Goal: Task Accomplishment & Management: Use online tool/utility

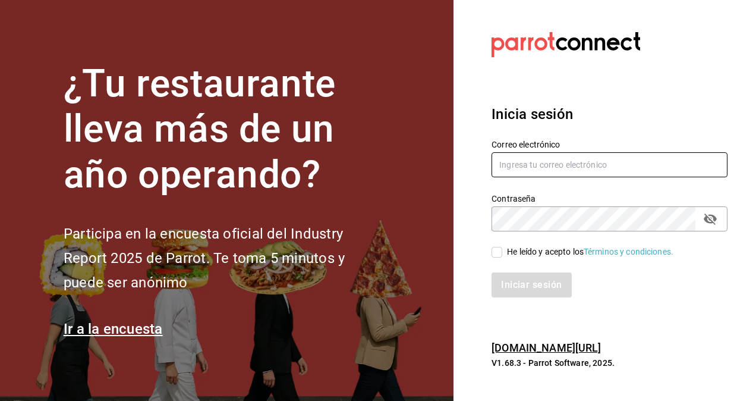
type input "[EMAIL_ADDRESS][PERSON_NAME][DOMAIN_NAME]"
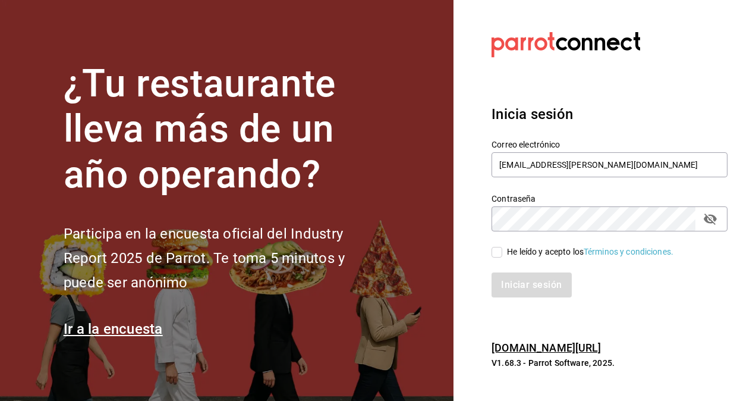
click at [500, 247] on input "He leído y acepto los Términos y condiciones." at bounding box center [496, 252] width 11 height 11
checkbox input "true"
click at [502, 282] on button "Iniciar sesión" at bounding box center [531, 284] width 81 height 25
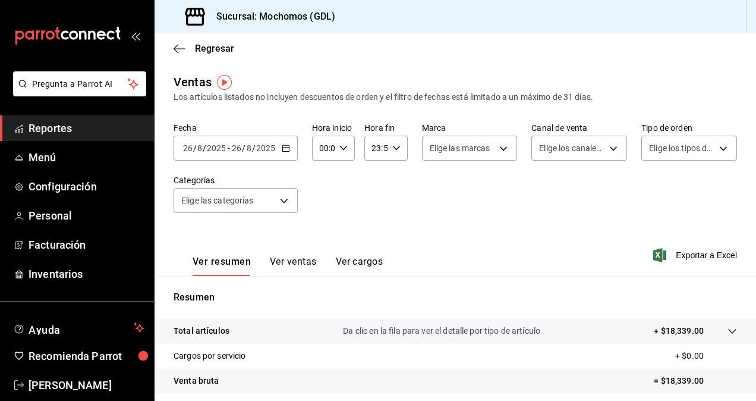
click at [286, 151] on icon "button" at bounding box center [286, 148] width 8 height 8
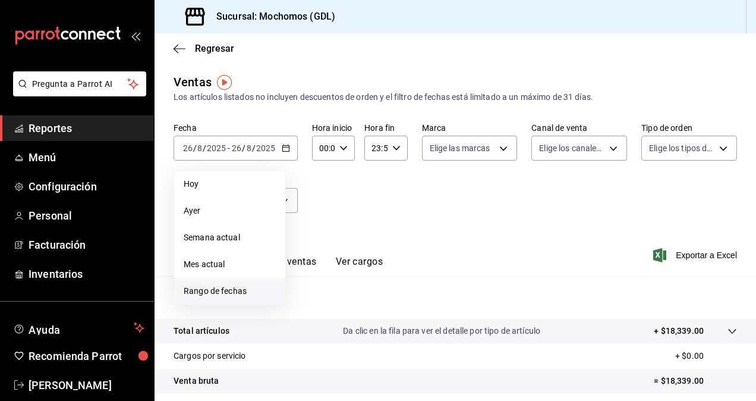
click at [245, 288] on span "Rango de fechas" at bounding box center [230, 291] width 92 height 12
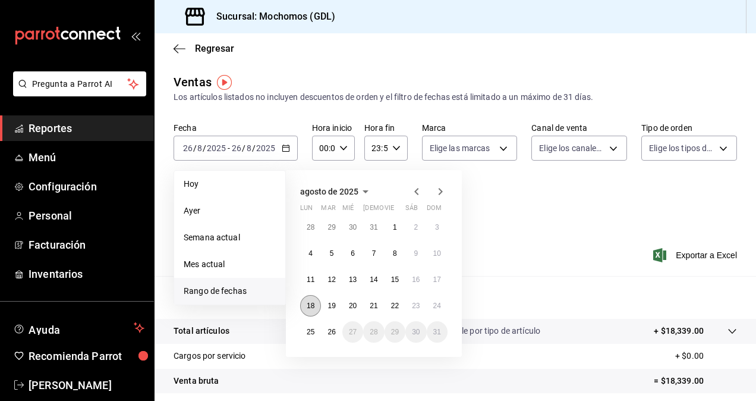
click at [311, 310] on button "18" at bounding box center [310, 305] width 21 height 21
click at [309, 337] on button "25" at bounding box center [310, 331] width 21 height 21
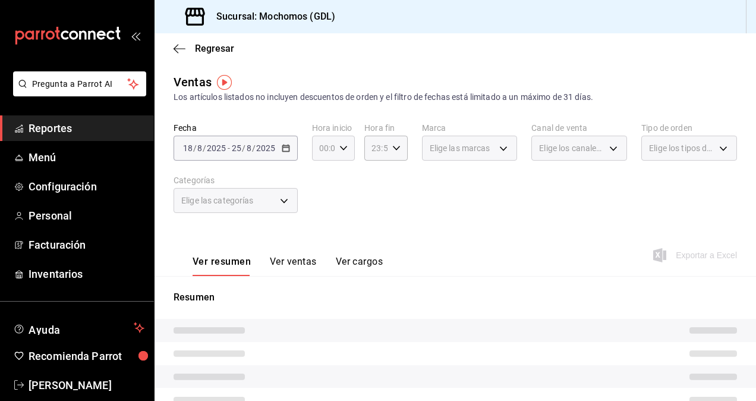
click at [342, 149] on \(Stroke\) "button" at bounding box center [343, 148] width 7 height 4
click at [322, 227] on button "02" at bounding box center [321, 235] width 17 height 24
click at [338, 145] on div at bounding box center [378, 200] width 756 height 401
click at [339, 145] on icon "button" at bounding box center [343, 148] width 8 height 8
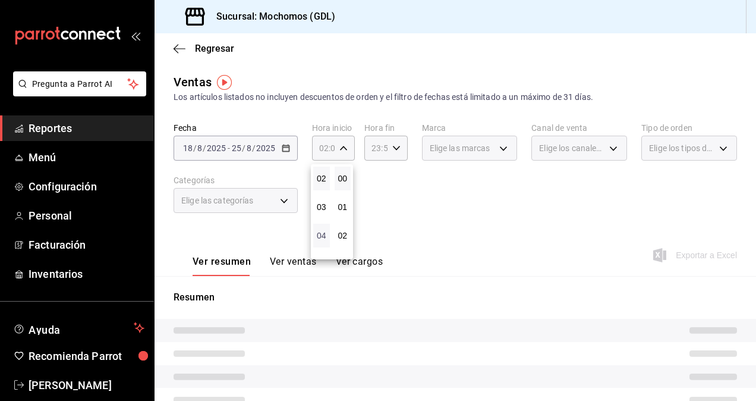
click at [323, 233] on span "04" at bounding box center [321, 236] width 2 height 10
type input "04:00"
click at [396, 208] on div at bounding box center [378, 200] width 756 height 401
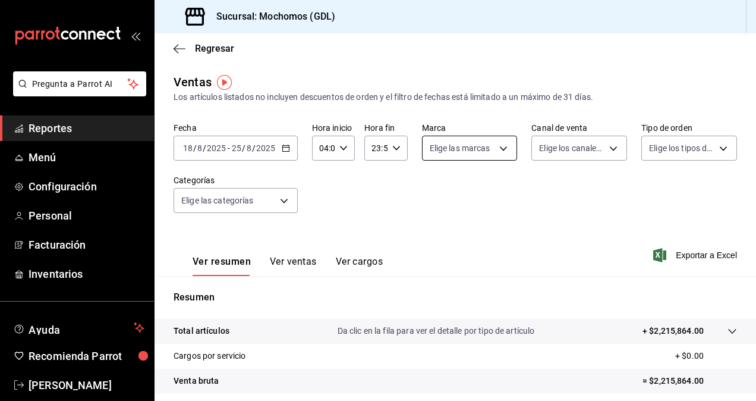
click at [485, 149] on body "Pregunta a Parrot AI Reportes Menú Configuración Personal Facturación Inventari…" at bounding box center [378, 200] width 756 height 401
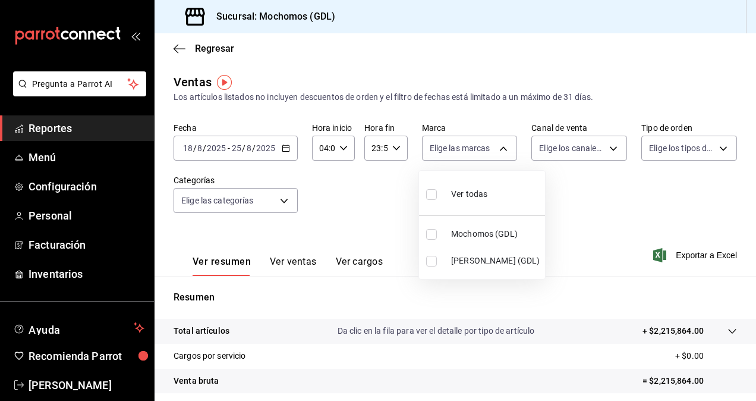
click at [431, 263] on input "checkbox" at bounding box center [431, 261] width 11 height 11
checkbox input "true"
type input "9cac9703-0c5a-4d8b-addd-5b6b571d65b9"
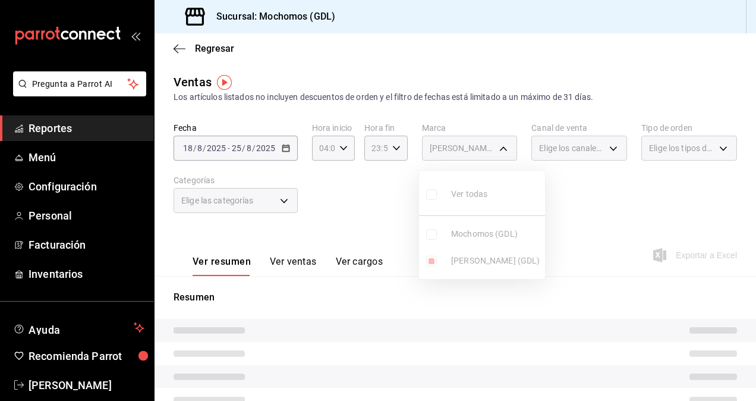
click at [379, 212] on div at bounding box center [378, 200] width 756 height 401
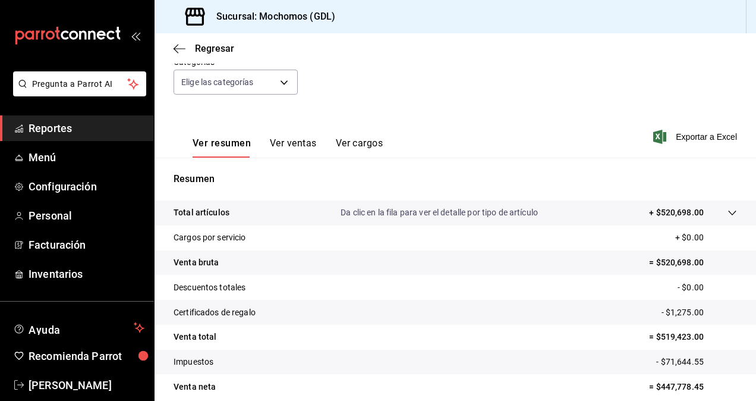
scroll to position [41, 0]
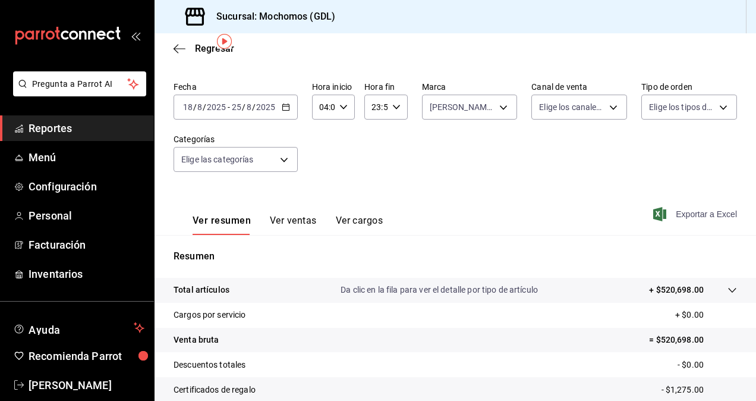
click at [686, 212] on span "Exportar a Excel" at bounding box center [696, 214] width 81 height 14
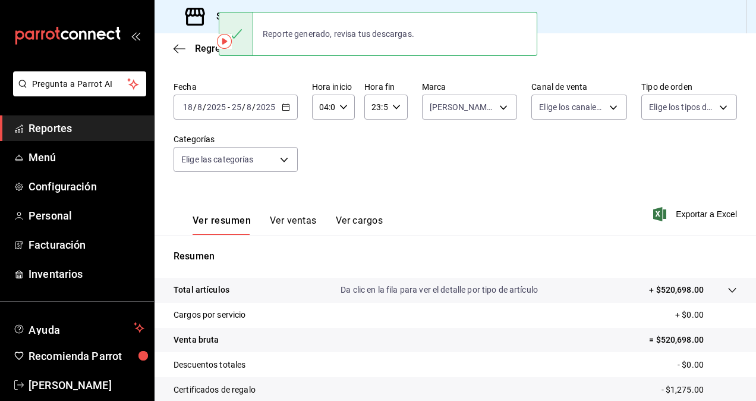
click at [340, 135] on div "Fecha 2025-08-18 18 / 8 / 2025 - 2025-08-25 25 / 8 / 2025 Hora inicio 04:00 Hor…" at bounding box center [455, 133] width 563 height 105
click at [392, 108] on icon "button" at bounding box center [396, 107] width 8 height 8
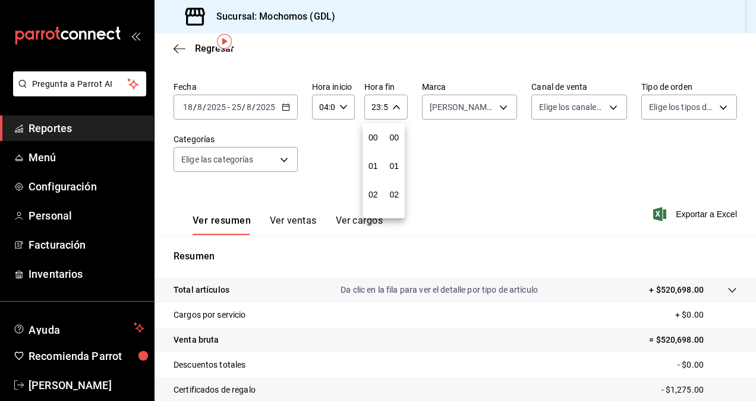
scroll to position [1616, 0]
click at [374, 201] on span "23" at bounding box center [373, 204] width 2 height 10
click at [372, 145] on span "21" at bounding box center [373, 147] width 2 height 10
click at [387, 106] on div at bounding box center [378, 200] width 756 height 401
click at [387, 106] on div "21:59 Hora fin" at bounding box center [385, 106] width 43 height 25
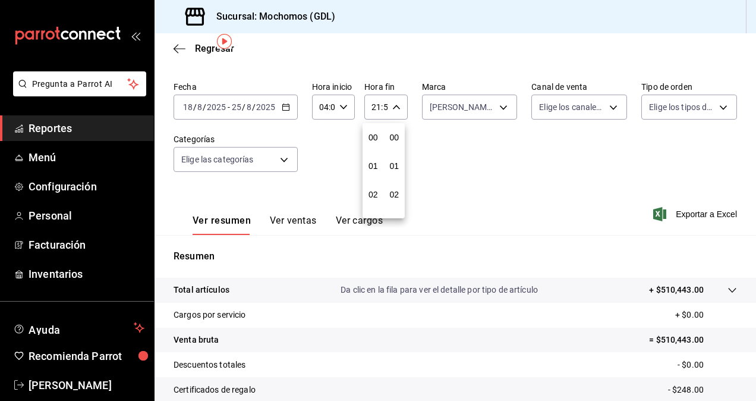
scroll to position [1616, 0]
click at [374, 105] on div at bounding box center [378, 200] width 756 height 401
click at [374, 105] on input "21:59" at bounding box center [375, 107] width 23 height 24
click at [374, 105] on div at bounding box center [378, 200] width 756 height 401
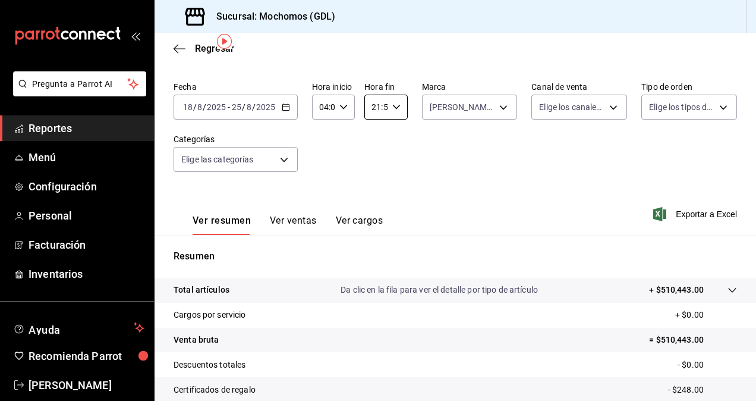
click at [374, 105] on div at bounding box center [378, 200] width 756 height 401
click at [374, 105] on input "21:59" at bounding box center [375, 107] width 23 height 24
click at [374, 105] on div at bounding box center [378, 200] width 756 height 401
click at [374, 105] on div "00 01 02 03 04 05 06 07 08 09 10 11 12 13 14 15 16 17 18 19 20 21 22 23 00 01 0…" at bounding box center [378, 202] width 756 height 397
click at [374, 105] on input "21:59" at bounding box center [375, 107] width 23 height 24
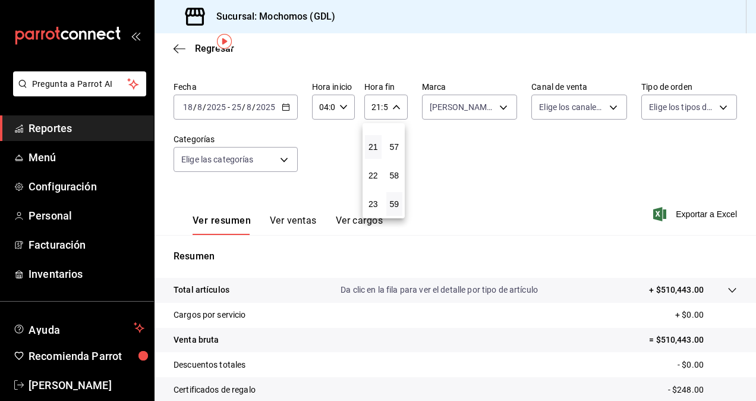
drag, startPoint x: 374, startPoint y: 146, endPoint x: 374, endPoint y: 190, distance: 44.0
click at [374, 190] on div "00 01 02 03 04 05 06 07 08 09 10 11 12 13 14 15 16 17 18 19 20 21 22 23" at bounding box center [373, 170] width 21 height 95
click at [361, 146] on div "00 01 02 03 04 05 06 07 08 09 10 11 12 13 14 15 16 17 18 19 20 21 22 23 00 01 0…" at bounding box center [378, 202] width 756 height 397
click at [377, 127] on button "20" at bounding box center [373, 118] width 17 height 24
click at [377, 108] on div at bounding box center [378, 200] width 756 height 401
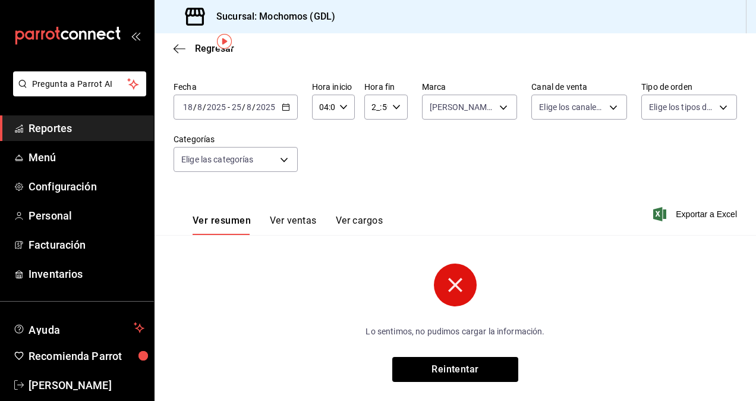
click at [376, 106] on input "2_:59" at bounding box center [375, 107] width 23 height 24
click at [376, 106] on div at bounding box center [378, 200] width 756 height 401
click at [370, 107] on input "__:59" at bounding box center [375, 107] width 23 height 24
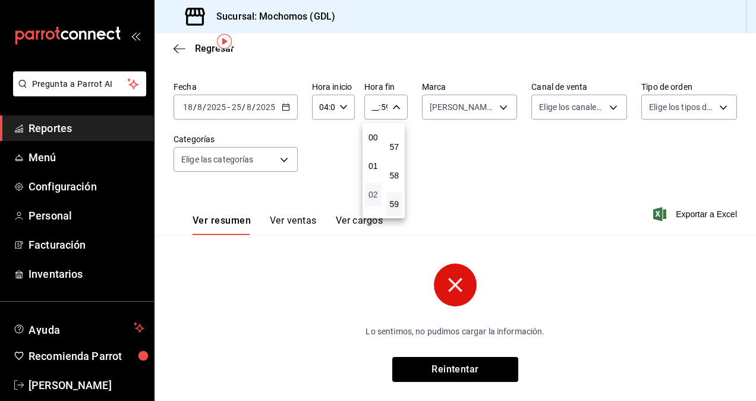
click at [372, 194] on span "02" at bounding box center [373, 195] width 2 height 10
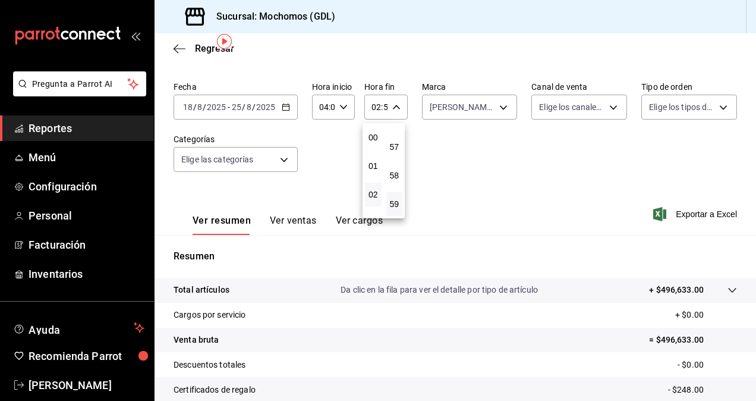
click at [390, 107] on div at bounding box center [378, 200] width 756 height 401
click at [392, 107] on icon "button" at bounding box center [396, 107] width 8 height 8
click at [373, 187] on button "04" at bounding box center [373, 194] width 17 height 24
type input "04:59"
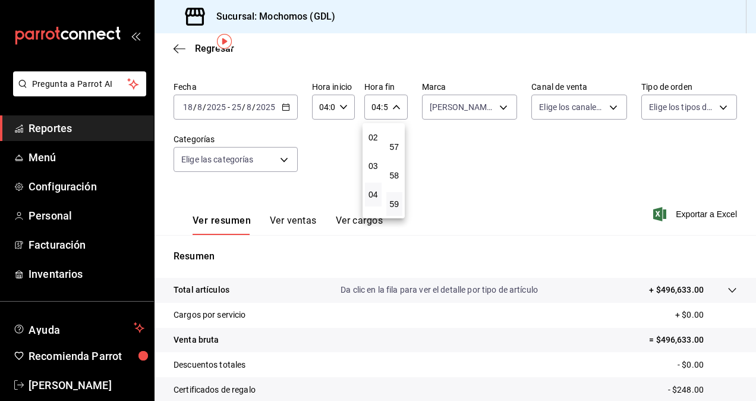
click at [472, 159] on div at bounding box center [378, 200] width 756 height 401
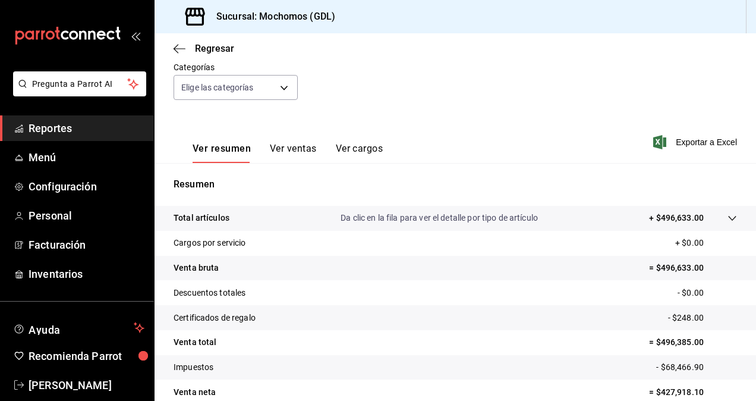
scroll to position [169, 0]
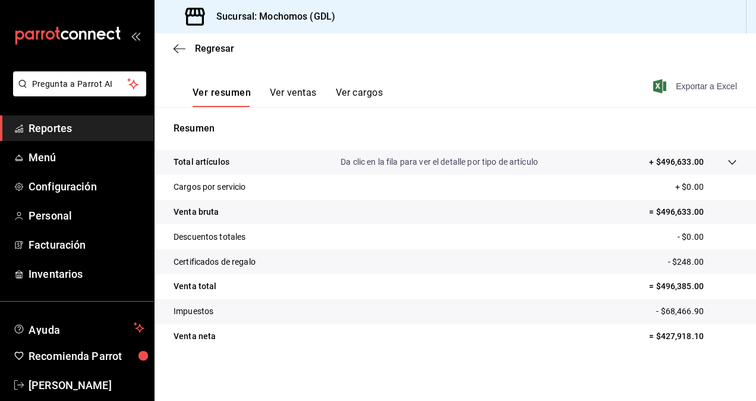
click at [714, 85] on span "Exportar a Excel" at bounding box center [696, 86] width 81 height 14
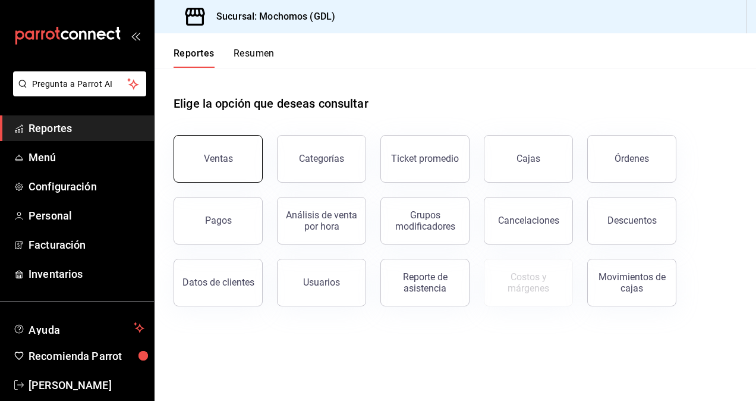
click at [242, 155] on button "Ventas" at bounding box center [218, 159] width 89 height 48
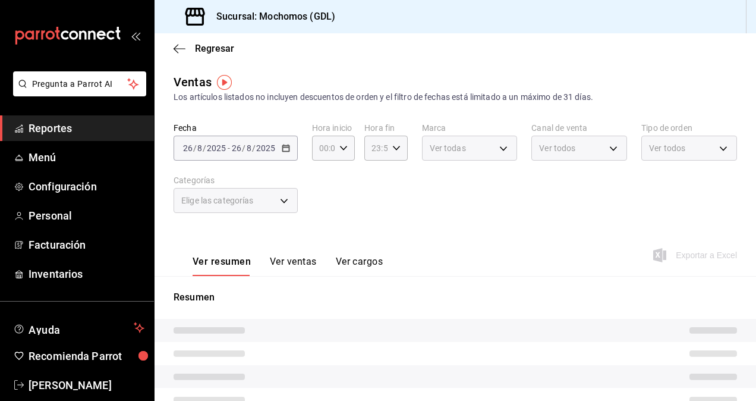
type input "04:00"
type input "04:59"
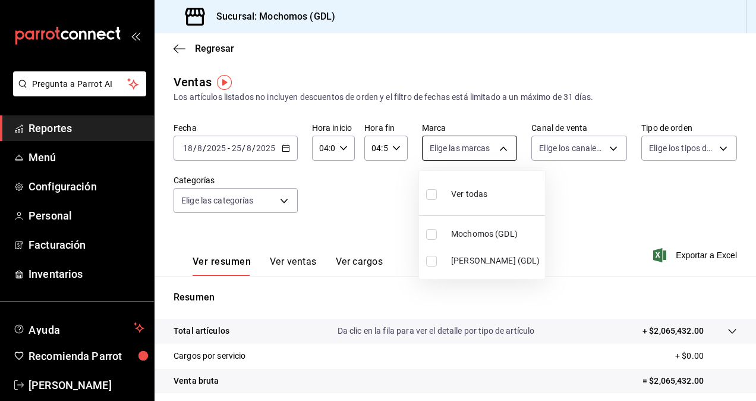
click at [499, 144] on body "Pregunta a Parrot AI Reportes Menú Configuración Personal Facturación Inventari…" at bounding box center [378, 200] width 756 height 401
click at [431, 263] on input "checkbox" at bounding box center [431, 261] width 11 height 11
checkbox input "true"
type input "9cac9703-0c5a-4d8b-addd-5b6b571d65b9"
click at [645, 204] on div at bounding box center [378, 200] width 756 height 401
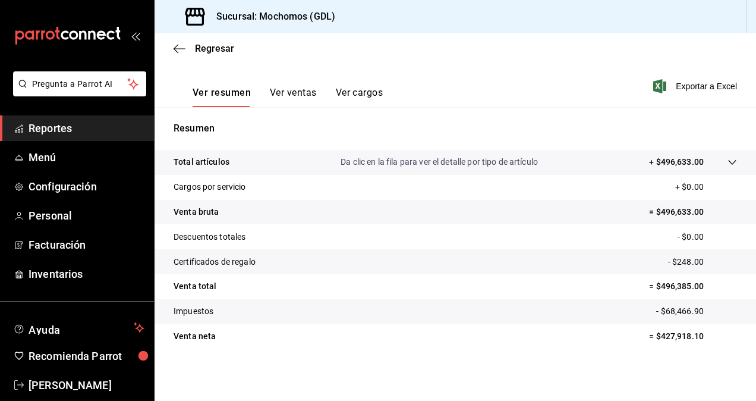
scroll to position [93, 0]
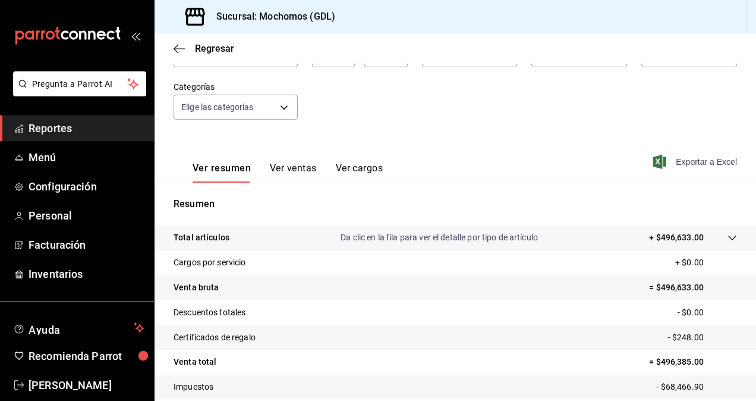
click at [695, 162] on span "Exportar a Excel" at bounding box center [696, 162] width 81 height 14
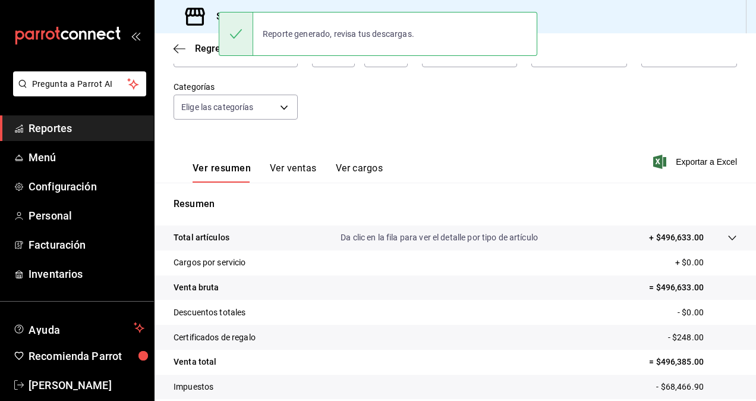
click at [459, 213] on div "Resumen Total artículos Da clic en la fila para ver el detalle por tipo de artí…" at bounding box center [455, 317] width 601 height 241
